Goal: Transaction & Acquisition: Purchase product/service

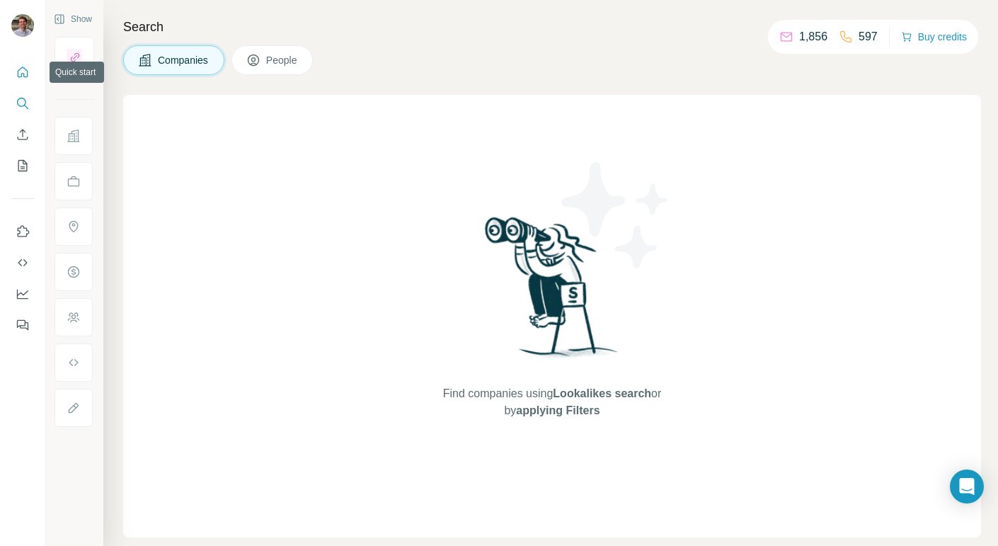
click at [28, 79] on button "Quick start" at bounding box center [22, 71] width 23 height 25
click at [946, 36] on button "Buy credits" at bounding box center [934, 37] width 66 height 20
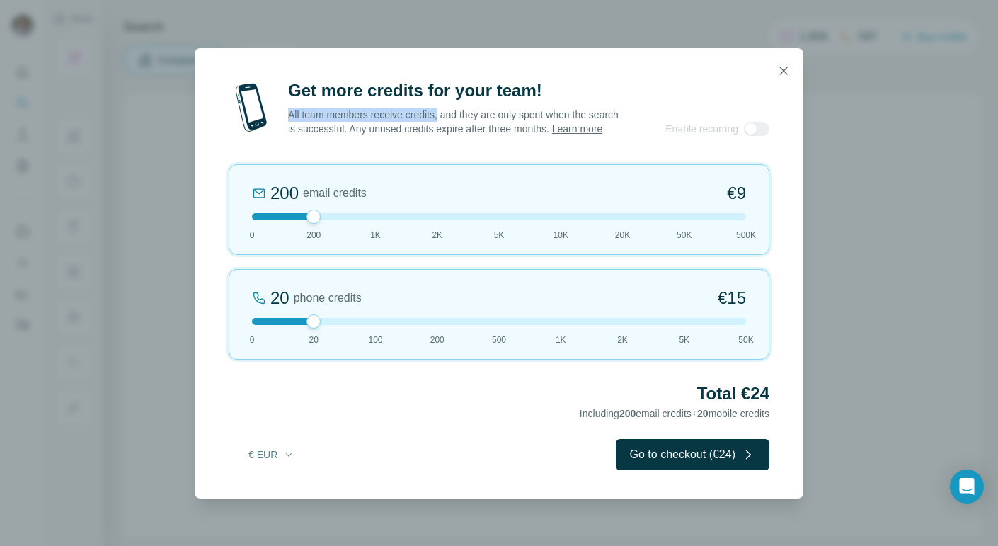
drag, startPoint x: 288, startPoint y: 105, endPoint x: 446, endPoint y: 110, distance: 157.9
click at [446, 110] on p "All team members receive credits, and they are only spent when the search is su…" at bounding box center [454, 122] width 332 height 28
click at [552, 134] on link "Learn more" at bounding box center [577, 128] width 51 height 11
click at [779, 64] on icon "button" at bounding box center [783, 71] width 14 height 14
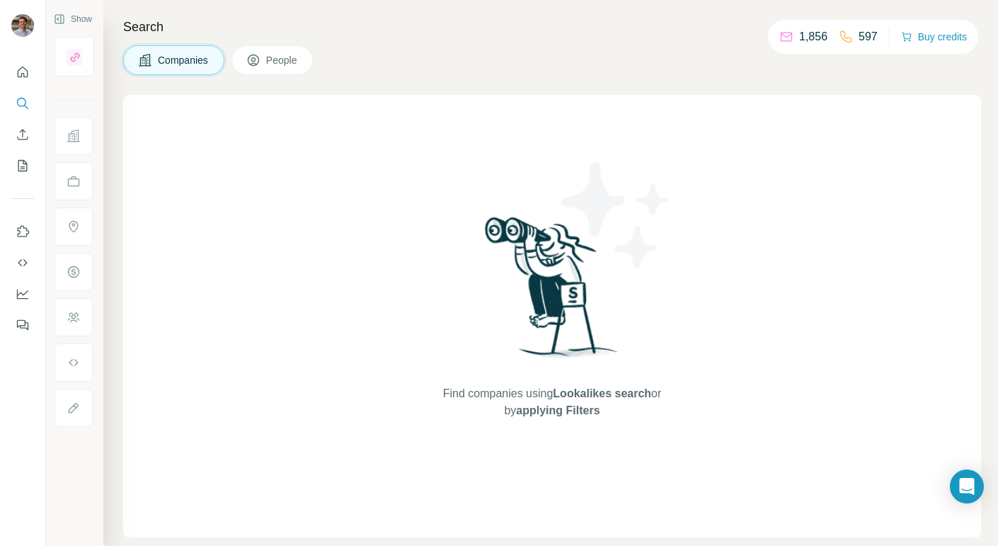
click at [799, 39] on p "1,856" at bounding box center [813, 36] width 28 height 17
click at [859, 36] on p "597" at bounding box center [868, 36] width 19 height 17
click at [915, 28] on button "Buy credits" at bounding box center [934, 37] width 66 height 20
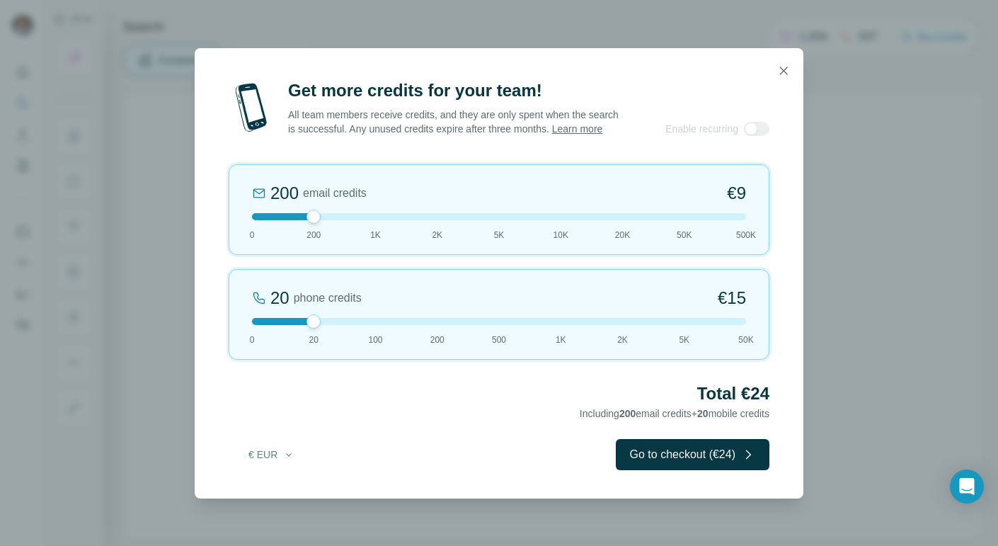
click at [552, 134] on link "Learn more" at bounding box center [577, 128] width 51 height 11
